Goal: Task Accomplishment & Management: Manage account settings

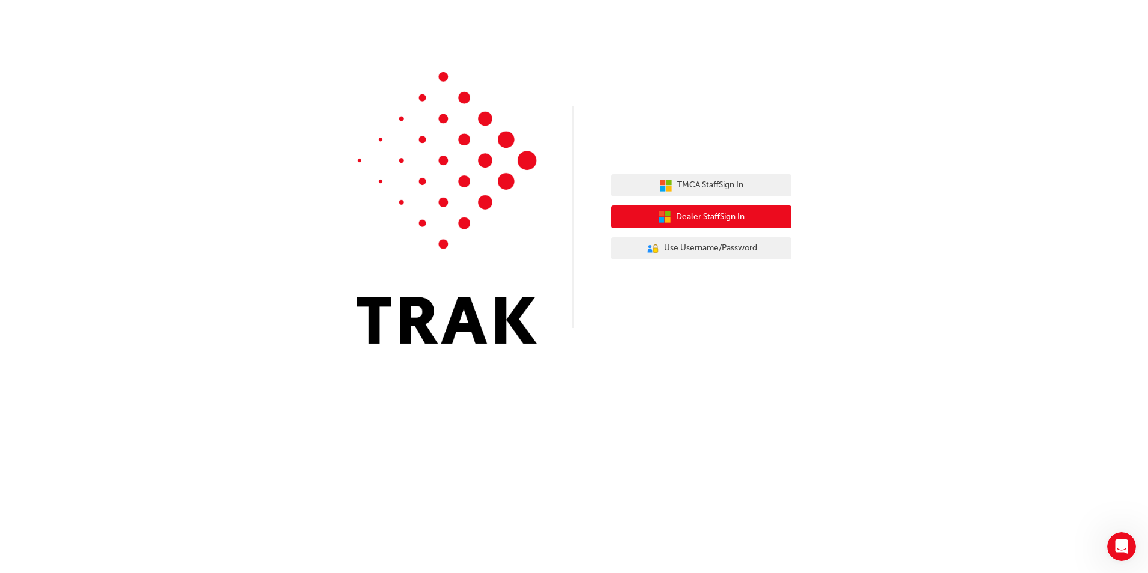
click at [677, 211] on span "Dealer Staff Sign In" at bounding box center [710, 217] width 68 height 14
click at [670, 250] on span "Use Username/Password" at bounding box center [710, 248] width 93 height 14
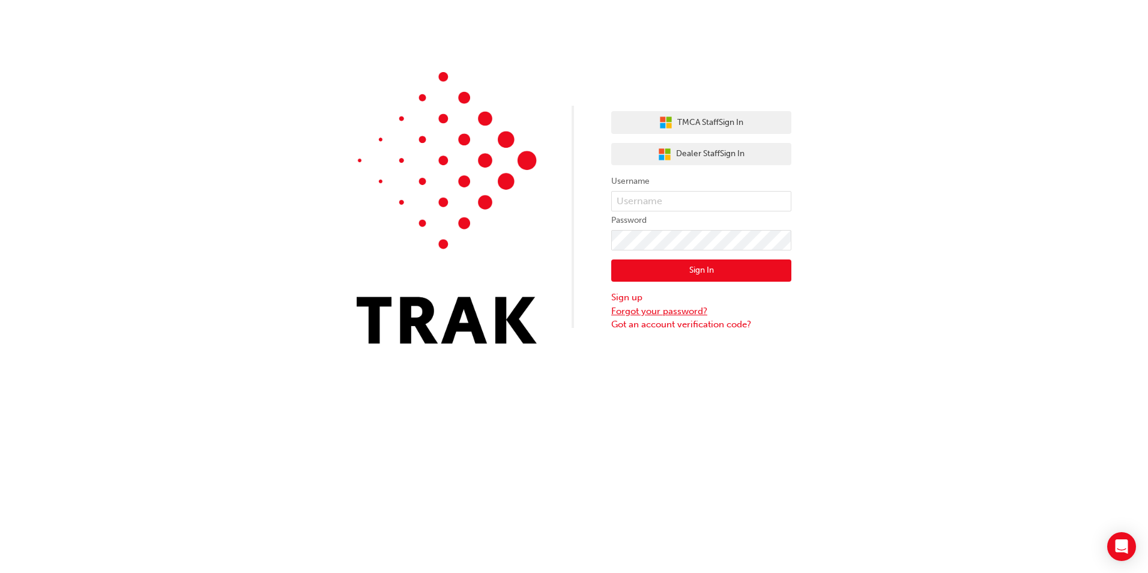
click at [643, 311] on link "Forgot your password?" at bounding box center [701, 312] width 180 height 14
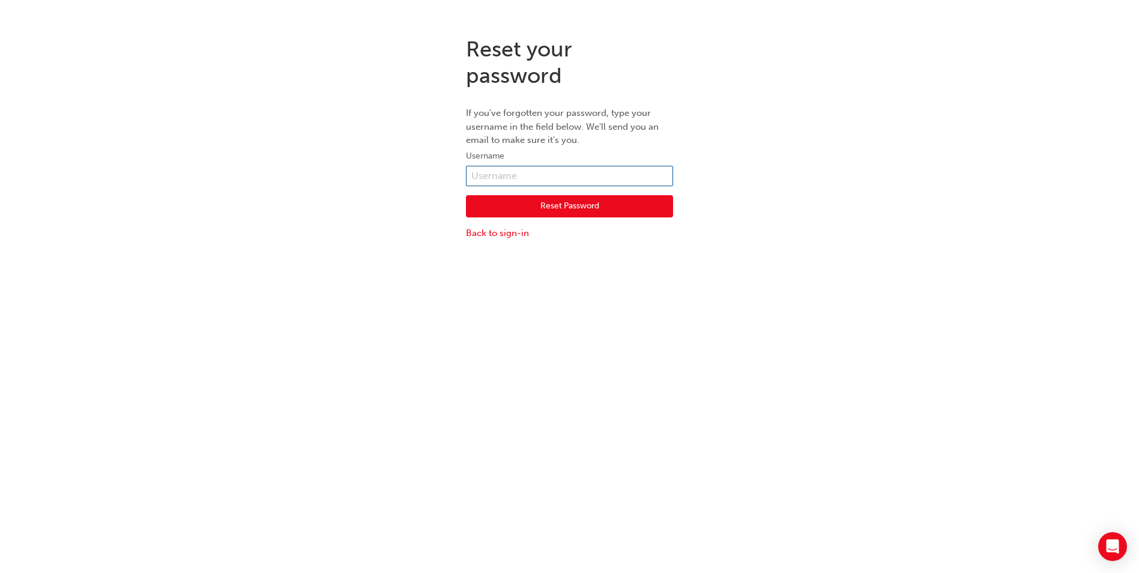
click at [582, 169] on input "text" at bounding box center [569, 176] width 207 height 20
type input "[PERSON_NAME][EMAIL_ADDRESS][PERSON_NAME][DOMAIN_NAME]"
click at [573, 202] on button "Reset Password" at bounding box center [569, 206] width 207 height 23
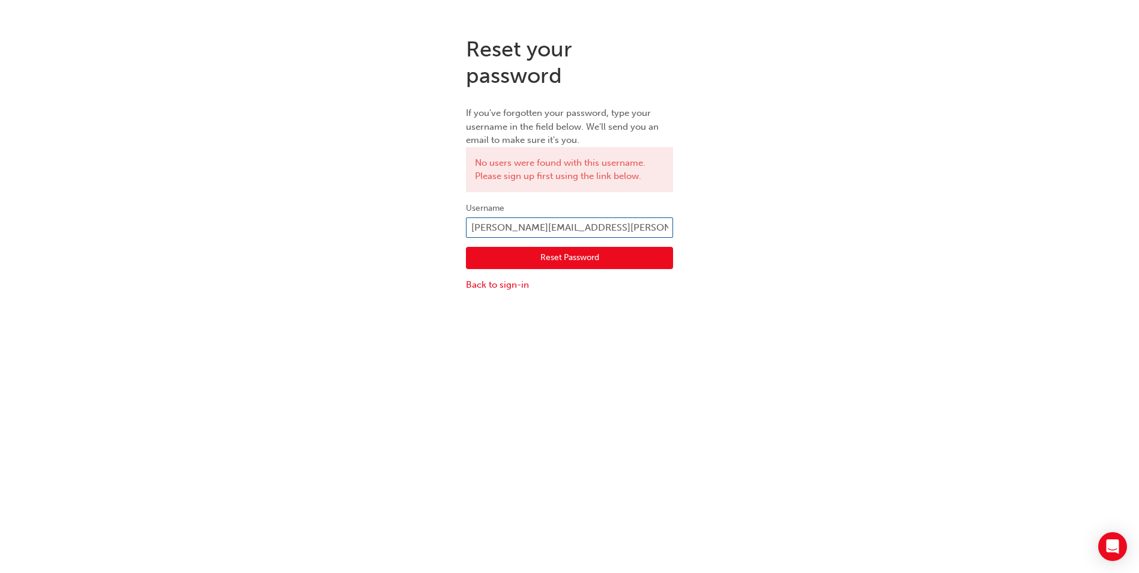
click at [645, 228] on input "[PERSON_NAME][EMAIL_ADDRESS][PERSON_NAME][DOMAIN_NAME]" at bounding box center [569, 227] width 207 height 20
type input "m"
type input "[PERSON_NAME]"
click at [626, 264] on button "Reset Password" at bounding box center [569, 258] width 207 height 23
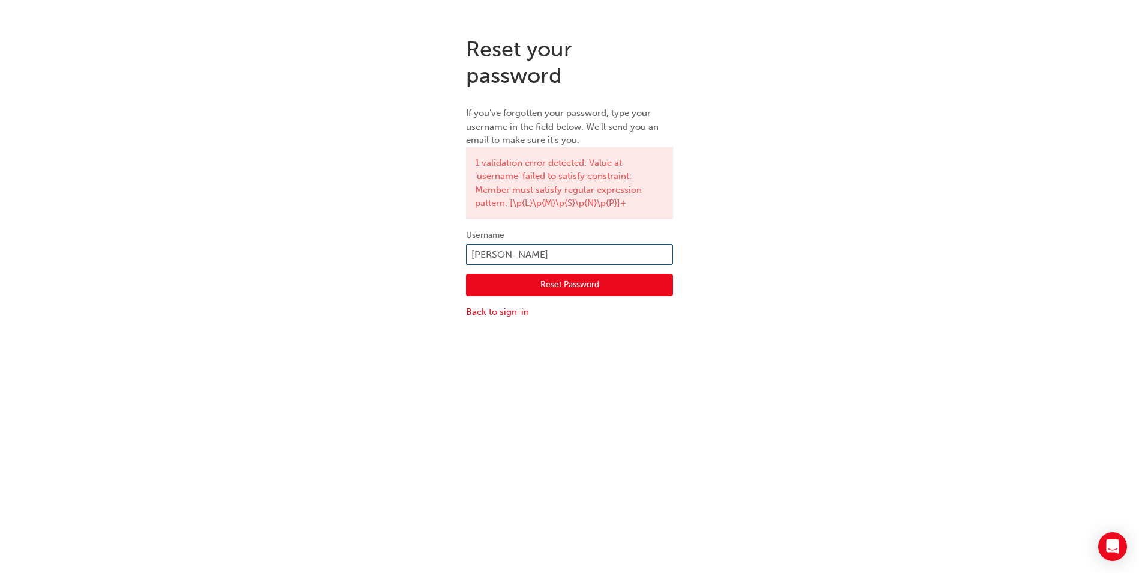
click at [554, 253] on input "[PERSON_NAME]" at bounding box center [569, 254] width 207 height 20
type input "[PERSON_NAME][EMAIL_ADDRESS][PERSON_NAME][DOMAIN_NAME]"
click at [532, 292] on button "Reset Password" at bounding box center [569, 285] width 207 height 23
